Goal: Task Accomplishment & Management: Complete application form

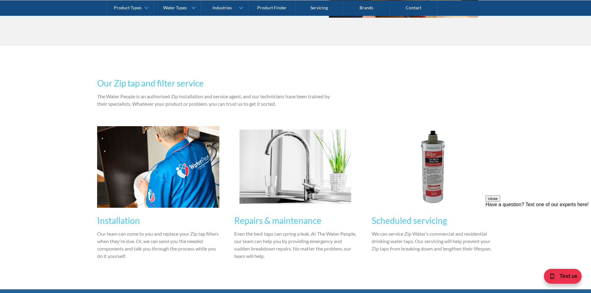
scroll to position [496, 0]
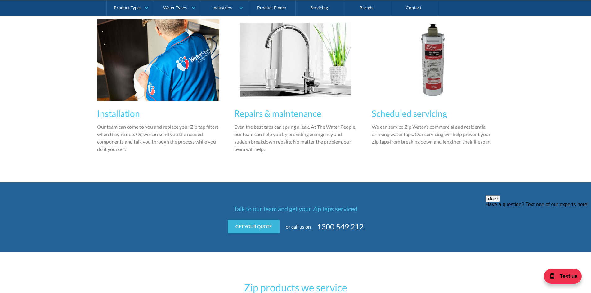
click at [272, 229] on link "Get your quote" at bounding box center [254, 227] width 52 height 14
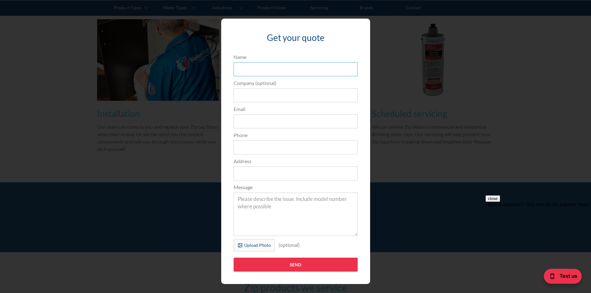
click at [255, 71] on input "Name" at bounding box center [296, 69] width 124 height 14
type input "[PERSON_NAME]"
type input "[EMAIL_ADDRESS][DOMAIN_NAME]"
type input "0423878443"
type input "[STREET_ADDRESS][PERSON_NAME]"
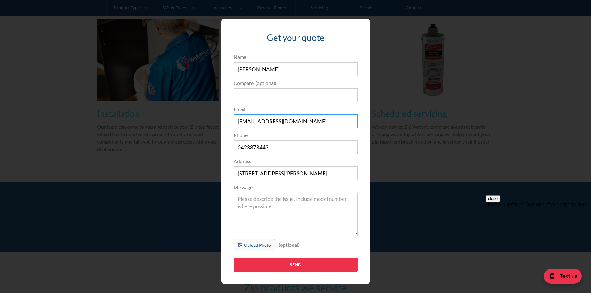
drag, startPoint x: 283, startPoint y: 123, endPoint x: 157, endPoint y: 123, distance: 126.5
click at [157, 123] on div "Get your quote 3edfad95ad8c3dfade3524ea47e0e3f2a74a58f3e0bd211ff5584a90323ec471…" at bounding box center [295, 151] width 566 height 278
type input "[EMAIL_ADDRESS][DOMAIN_NAME]"
drag, startPoint x: 229, startPoint y: 149, endPoint x: 209, endPoint y: 149, distance: 20.5
click at [209, 149] on div "Get your quote 3edfad95ad8c3dfade3524ea47e0e3f2a74a58f3e0bd211ff5584a90323ec471…" at bounding box center [295, 151] width 566 height 278
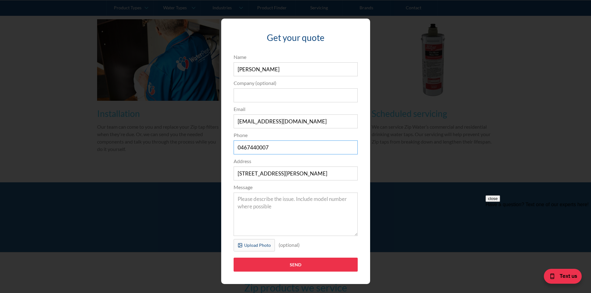
type input "0467440007"
drag, startPoint x: 242, startPoint y: 170, endPoint x: 255, endPoint y: 174, distance: 13.2
click at [242, 170] on input "[STREET_ADDRESS][PERSON_NAME]" at bounding box center [296, 174] width 124 height 14
drag, startPoint x: 282, startPoint y: 176, endPoint x: 180, endPoint y: 176, distance: 101.7
click at [180, 176] on div "Get your quote 3edfad95ad8c3dfade3524ea47e0e3f2a74a58f3e0bd211ff5584a90323ec471…" at bounding box center [295, 151] width 566 height 278
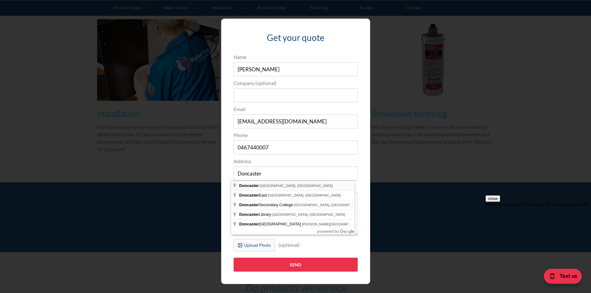
type input "Doncaster VIC, Australia"
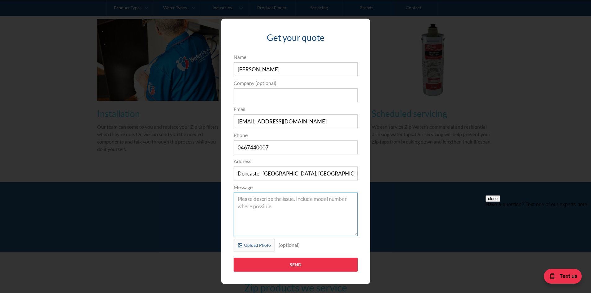
click at [269, 211] on textarea "Message" at bounding box center [296, 214] width 124 height 43
click at [248, 203] on textarea "Message" at bounding box center [296, 214] width 124 height 43
paste textarea "We replaced the filter in the Zip unit, but it’s still not producing hot water.…"
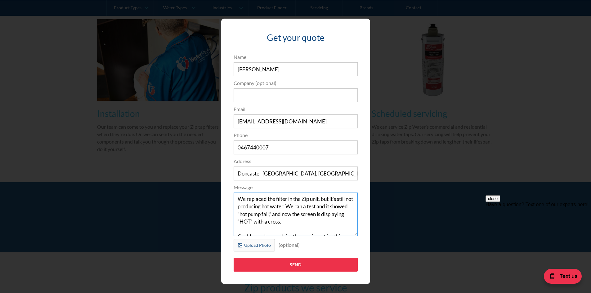
scroll to position [12, 0]
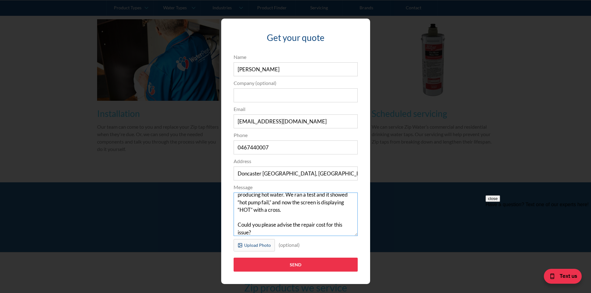
click at [238, 216] on textarea "We replaced the filter in the Zip unit, but it’s still not producing hot water.…" at bounding box center [296, 214] width 124 height 43
type textarea "We replaced the filter in the Zip unit, but it’s still not producing hot water.…"
click at [249, 246] on div "Upload Photo" at bounding box center [257, 245] width 27 height 7
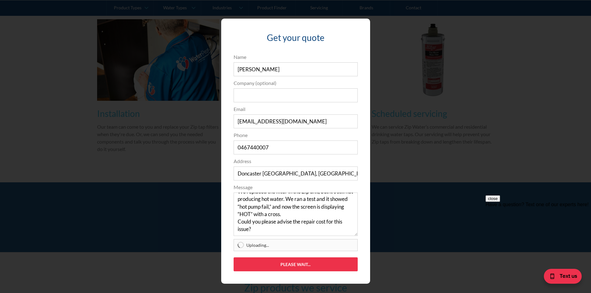
type input "Send"
click at [291, 266] on input "Send" at bounding box center [296, 264] width 124 height 14
